Goal: Task Accomplishment & Management: Manage account settings

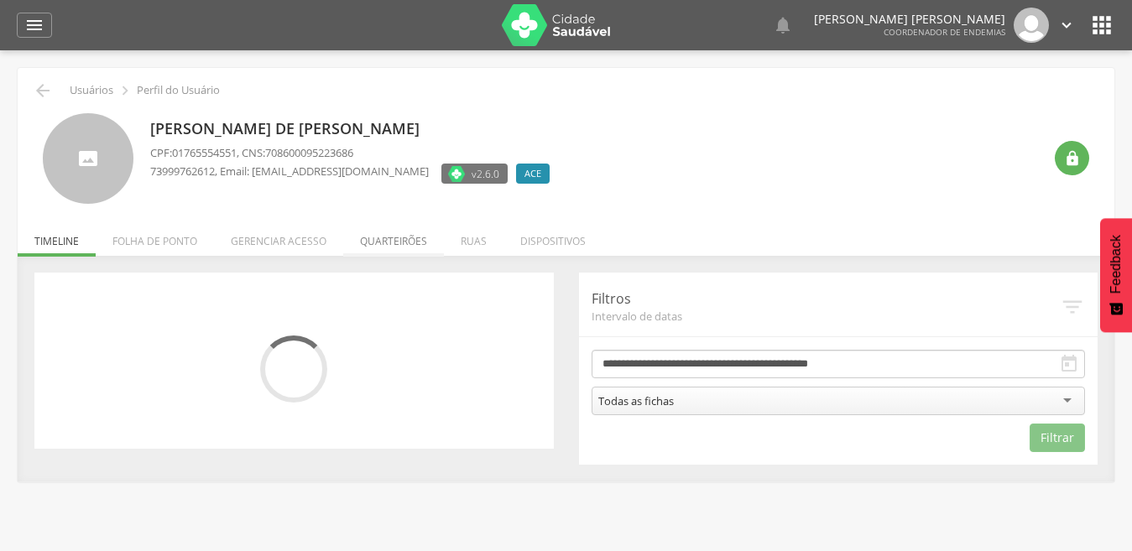
click at [393, 239] on li "Quarteirões" at bounding box center [393, 236] width 101 height 39
click at [393, 239] on ul "Início Produtividade Timeline Folha [PERSON_NAME] Remapeamento Gerenciar acesso…" at bounding box center [566, 241] width 1097 height 14
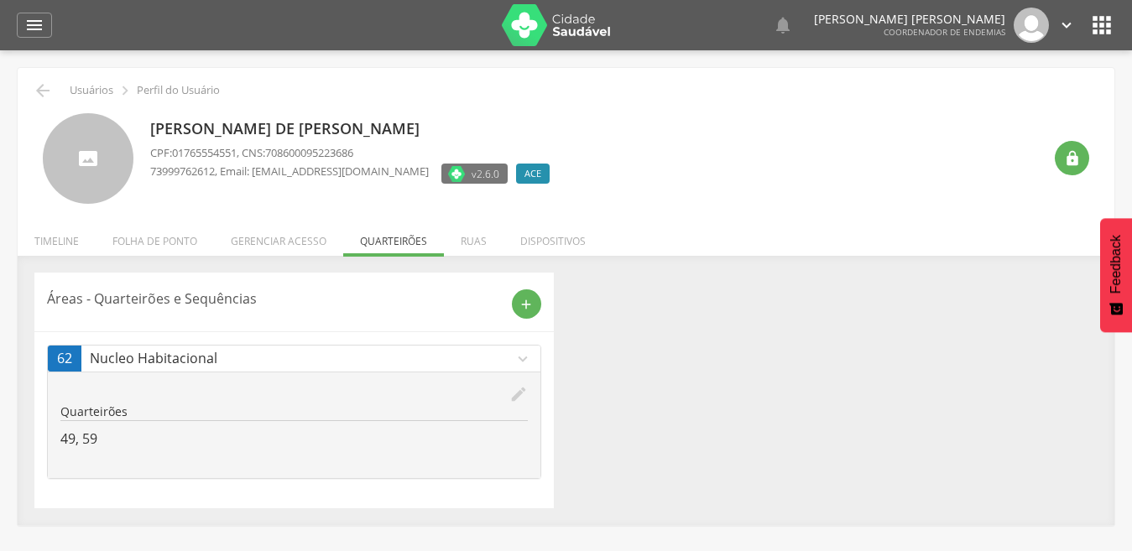
click at [514, 391] on icon "edit" at bounding box center [518, 394] width 18 height 18
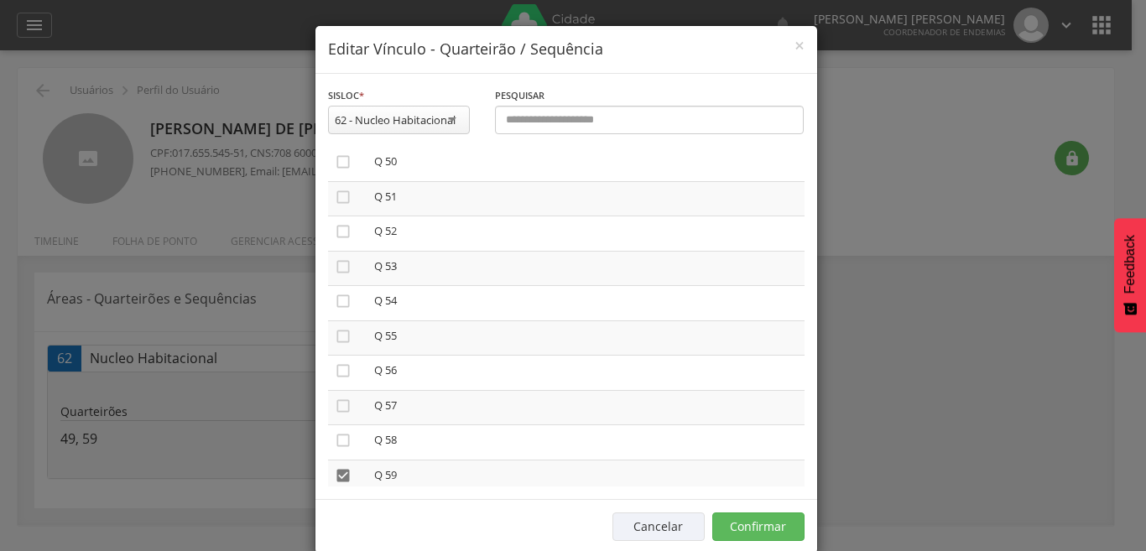
scroll to position [1779, 0]
click at [338, 477] on icon "" at bounding box center [343, 477] width 17 height 17
click at [335, 479] on icon "" at bounding box center [343, 477] width 17 height 17
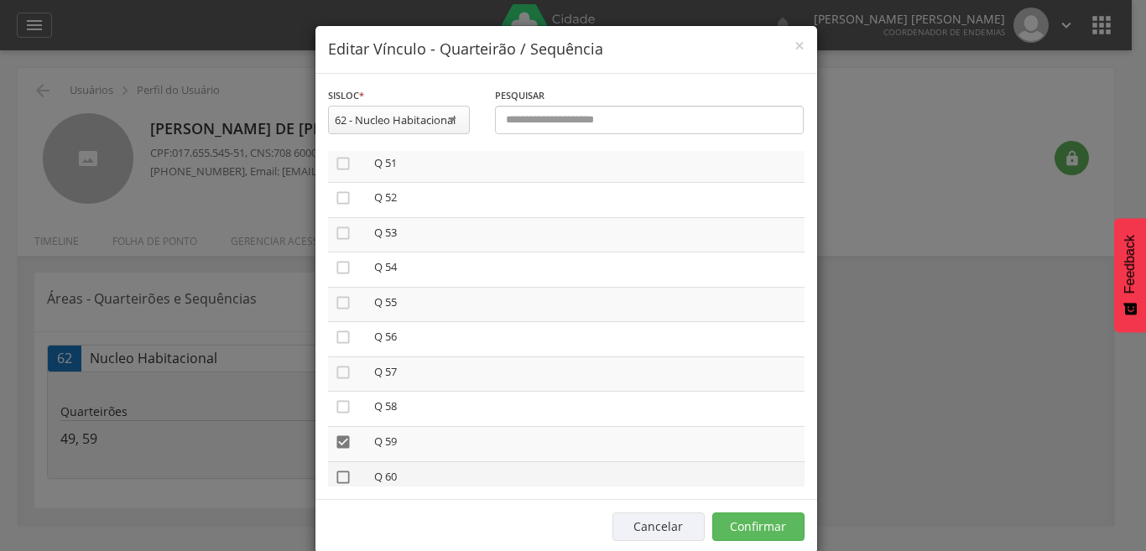
click at [335, 478] on icon "" at bounding box center [343, 477] width 17 height 17
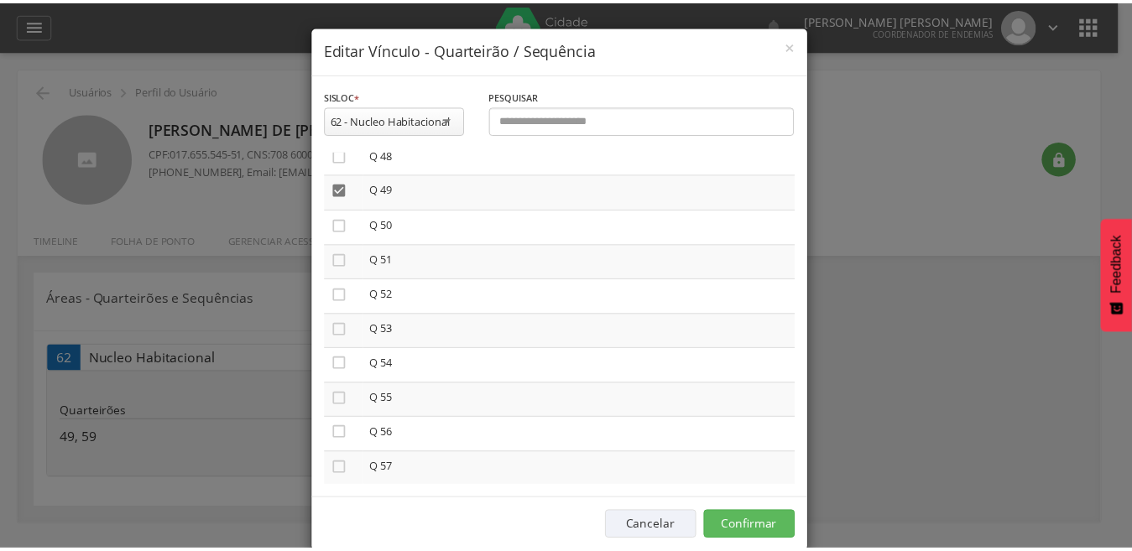
scroll to position [1678, 0]
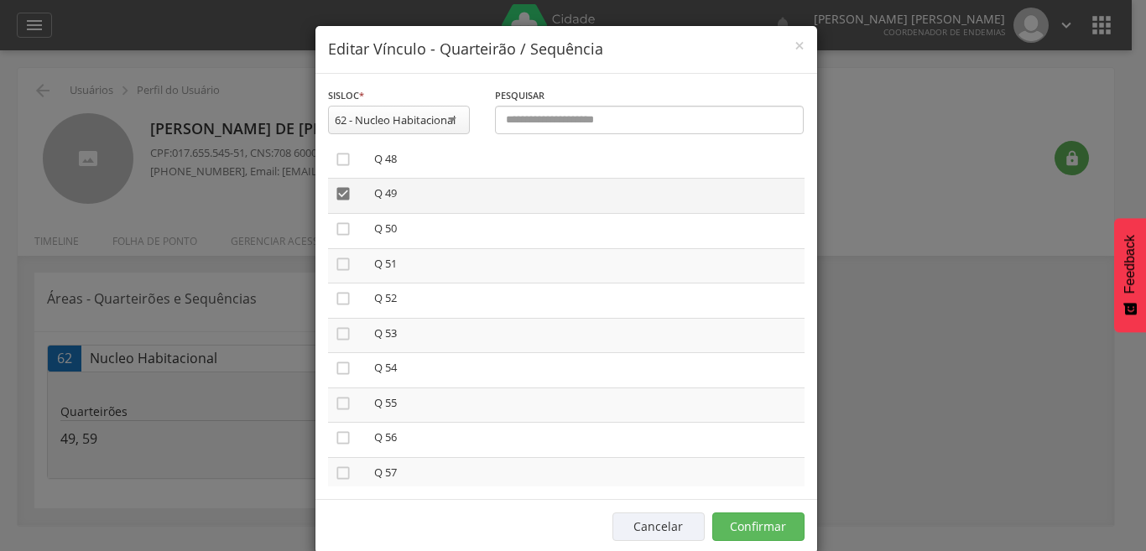
click at [335, 187] on icon "" at bounding box center [343, 193] width 17 height 17
click at [740, 519] on button "Confirmar" at bounding box center [758, 527] width 92 height 29
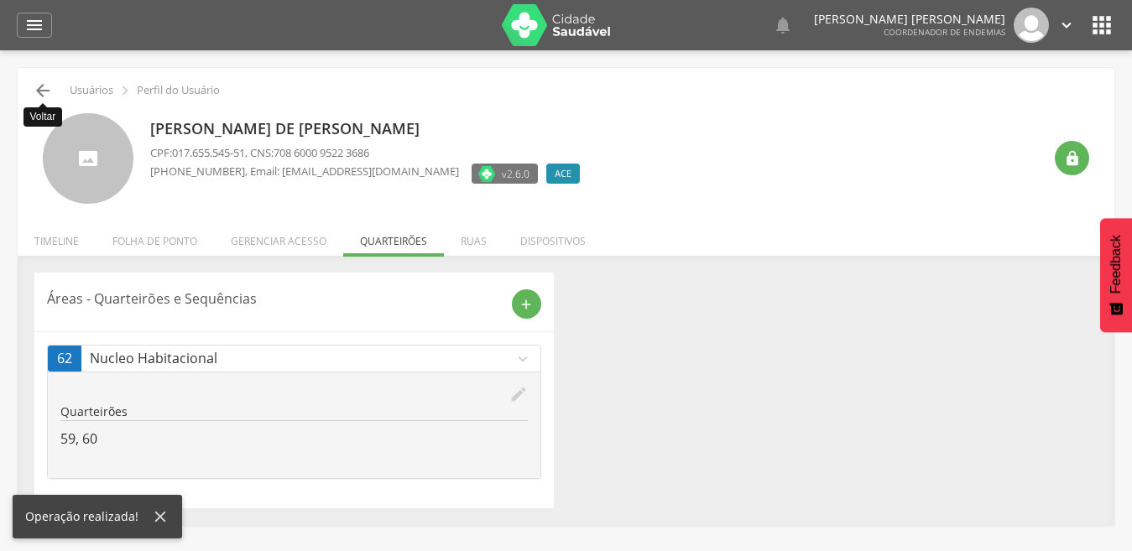
click at [40, 86] on icon "" at bounding box center [43, 91] width 20 height 20
